Goal: Transaction & Acquisition: Book appointment/travel/reservation

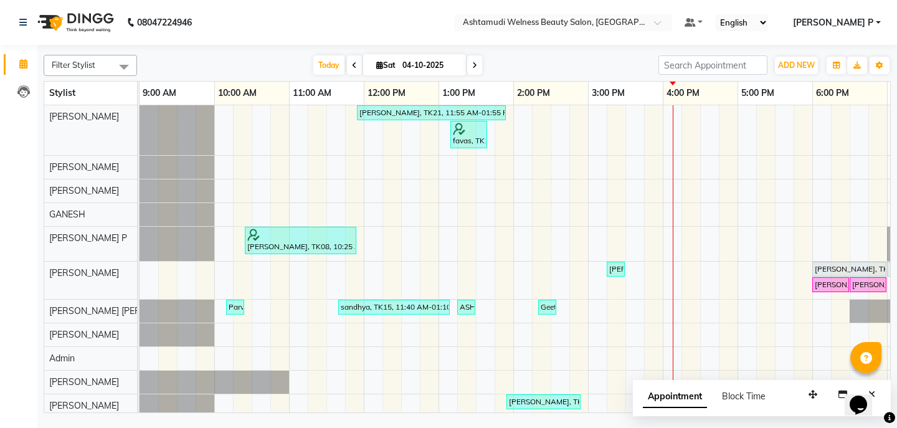
scroll to position [102, 22]
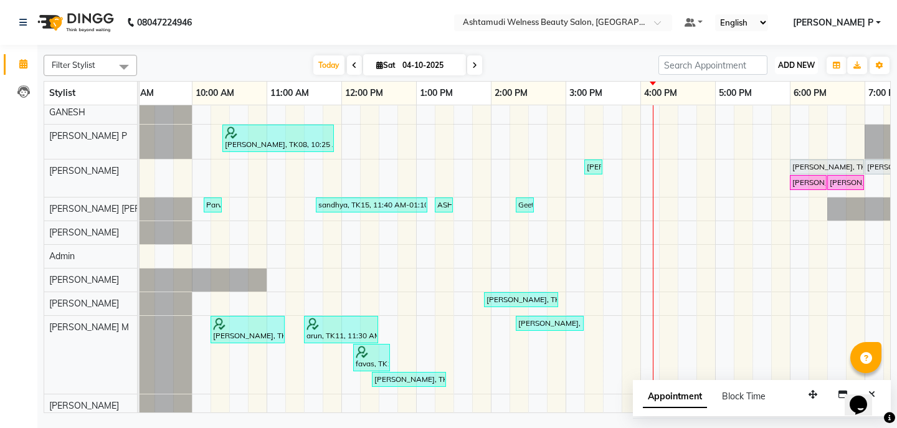
click at [786, 67] on span "ADD NEW" at bounding box center [796, 64] width 37 height 9
click at [780, 88] on button "Add Appointment" at bounding box center [768, 89] width 98 height 16
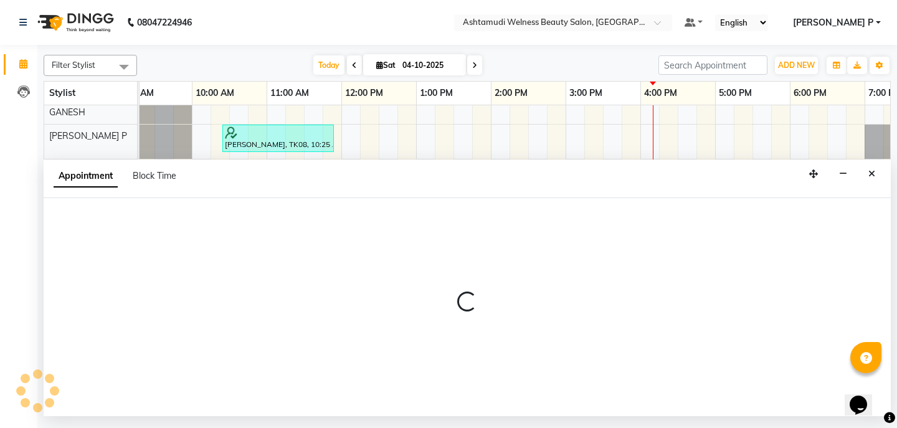
select select "tentative"
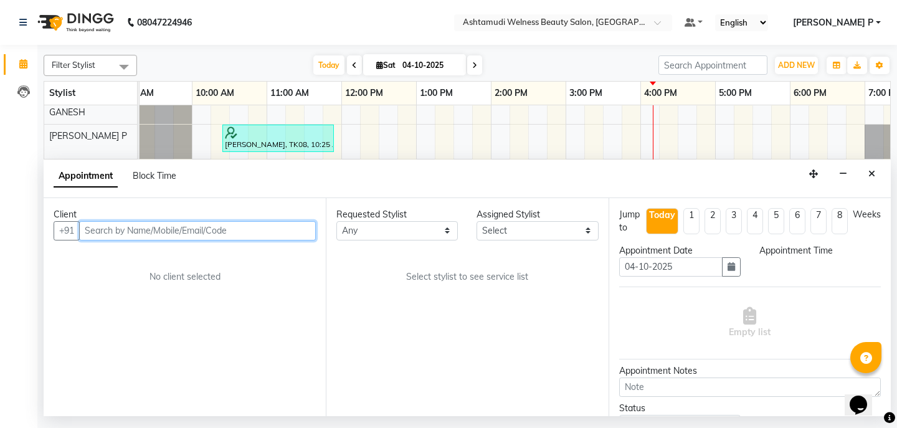
select select "600"
paste input "7306446176"
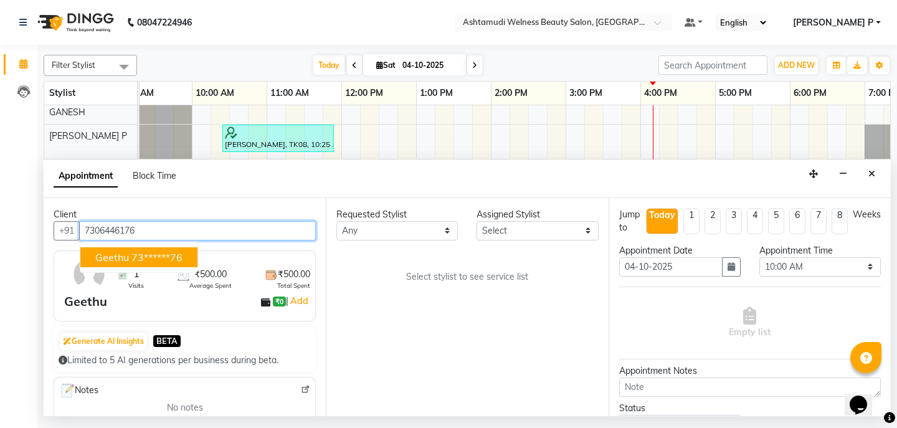
type input "7306446176"
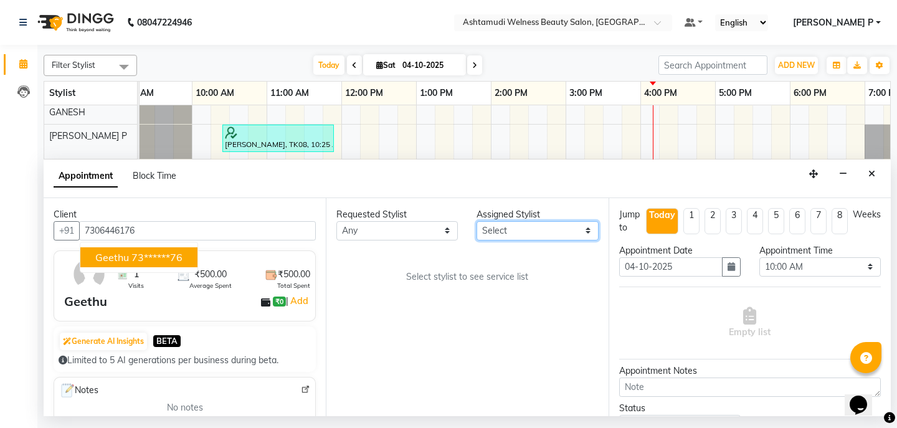
click at [565, 229] on select "Select [PERSON_NAME] Admin [PERSON_NAME] [PERSON_NAME] [PERSON_NAME] M [PERSON_…" at bounding box center [536, 230] width 121 height 19
select select "25976"
click at [476, 221] on select "Select [PERSON_NAME] Admin [PERSON_NAME] [PERSON_NAME] [PERSON_NAME] M [PERSON_…" at bounding box center [536, 230] width 121 height 19
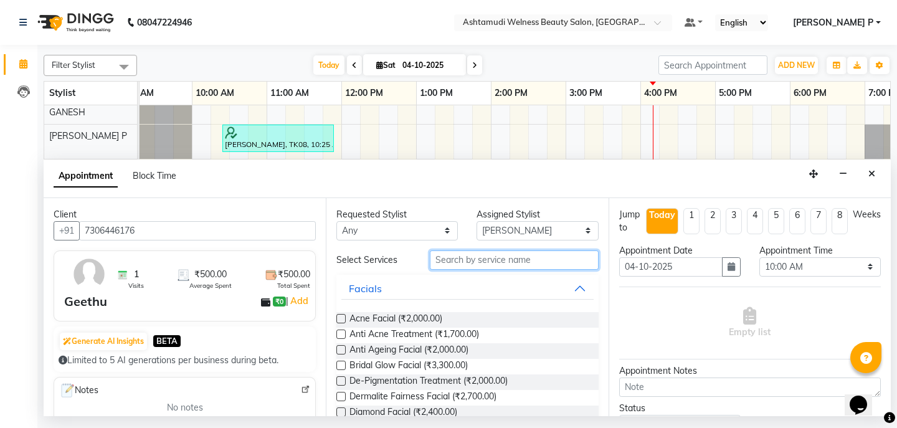
click at [440, 262] on input "text" at bounding box center [514, 259] width 168 height 19
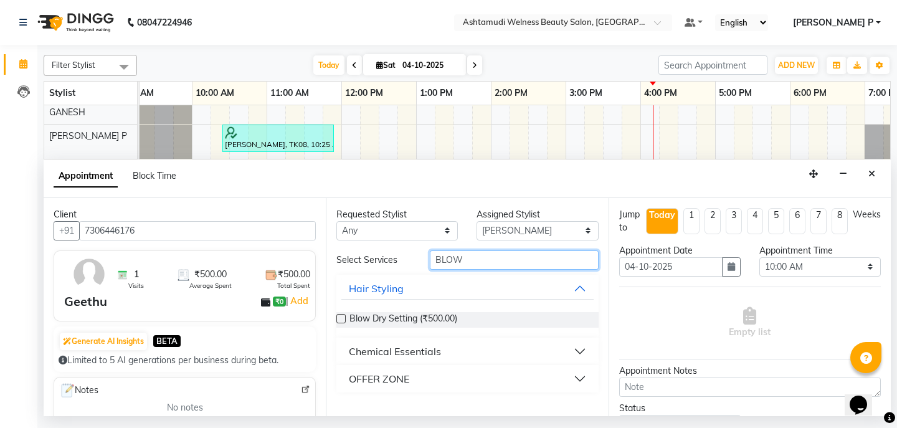
type input "BLOW"
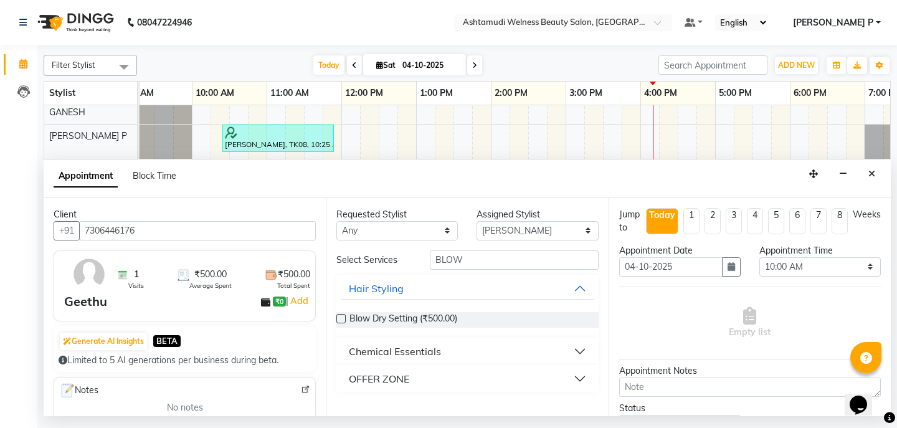
click at [400, 381] on div "OFFER ZONE" at bounding box center [379, 378] width 60 height 15
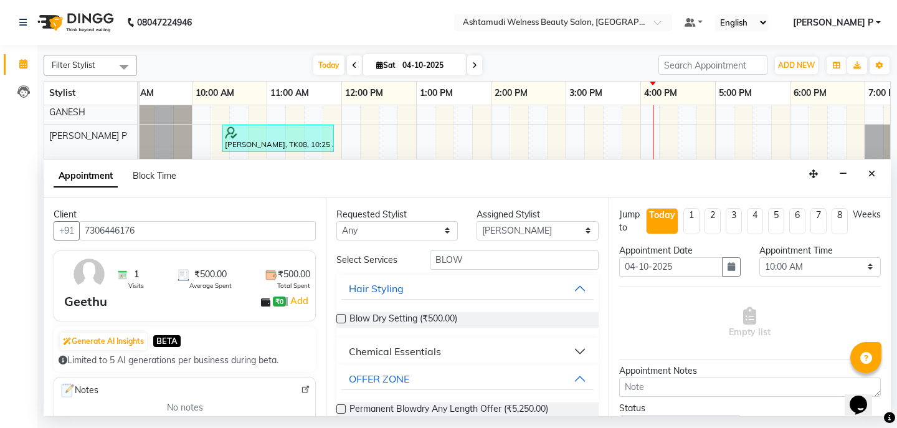
click at [339, 408] on label at bounding box center [340, 408] width 9 height 9
click at [339, 408] on input "checkbox" at bounding box center [340, 410] width 8 height 8
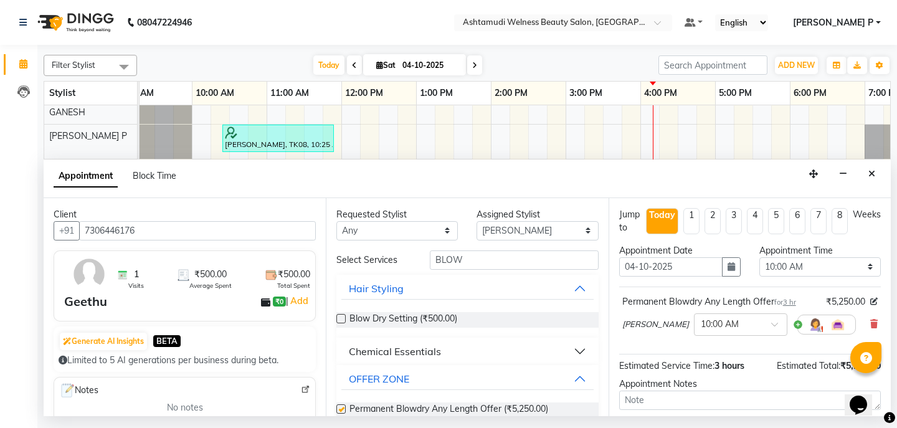
checkbox input "false"
click at [727, 268] on icon "button" at bounding box center [730, 266] width 7 height 9
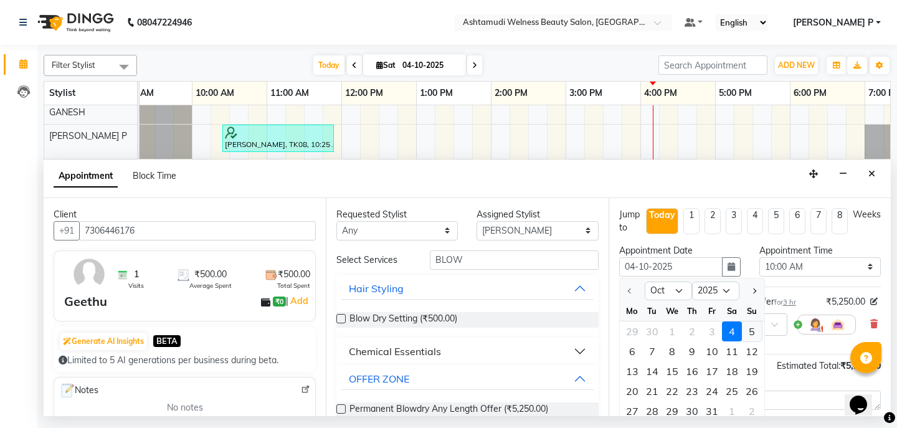
click at [750, 331] on div "5" at bounding box center [752, 331] width 20 height 20
type input "05-10-2025"
select select "600"
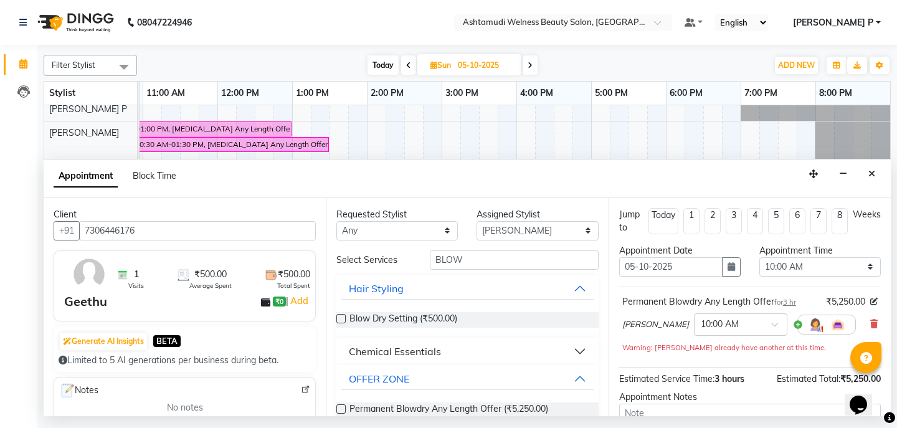
scroll to position [104, 0]
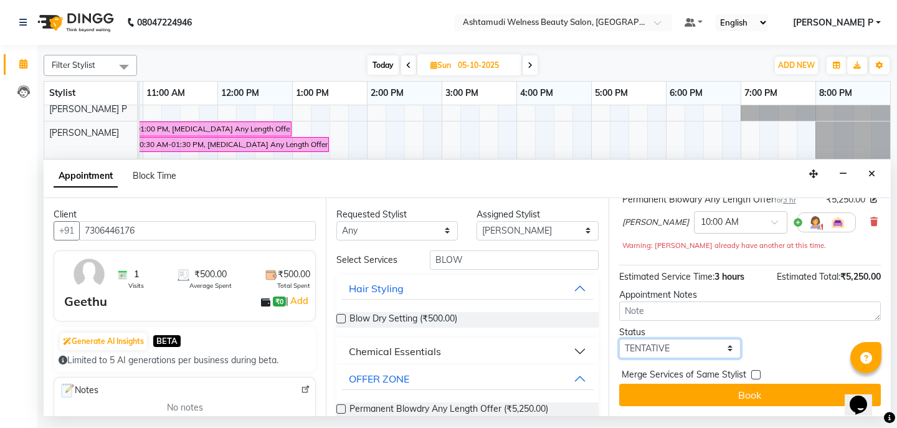
click at [683, 344] on select "Select TENTATIVE CONFIRM UPCOMING" at bounding box center [679, 348] width 121 height 19
select select "confirm booking"
click at [619, 339] on select "Select TENTATIVE CONFIRM UPCOMING" at bounding box center [679, 348] width 121 height 19
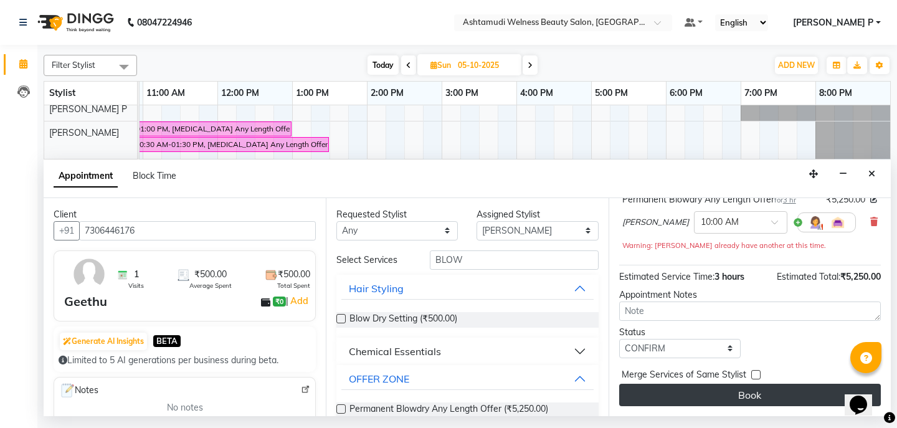
click at [747, 392] on button "Book" at bounding box center [750, 395] width 262 height 22
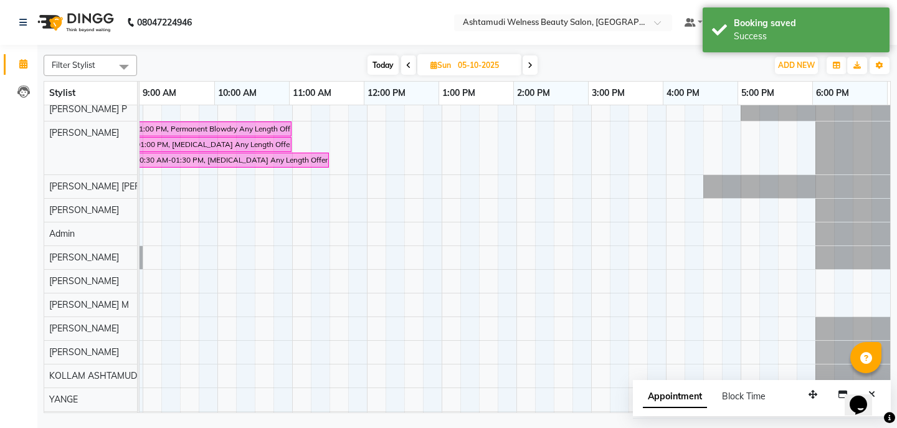
scroll to position [0, 146]
